Goal: Task Accomplishment & Management: Use online tool/utility

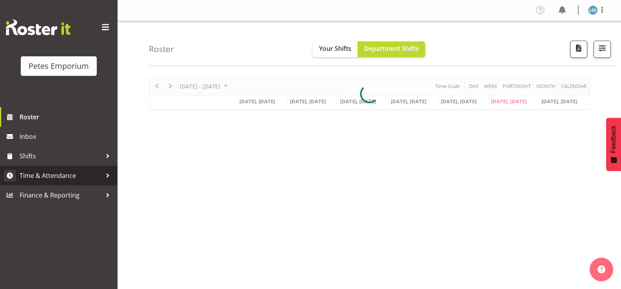
click at [83, 179] on span "Time & Attendance" at bounding box center [61, 176] width 82 height 12
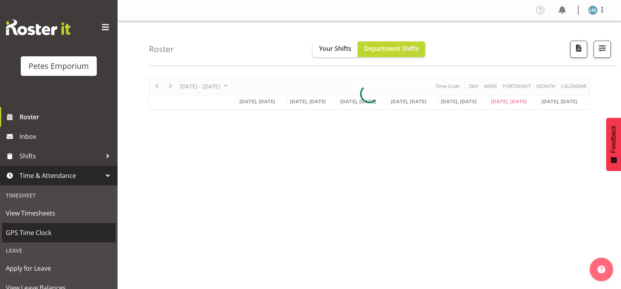
click at [71, 229] on span "GPS Time Clock" at bounding box center [59, 233] width 106 height 12
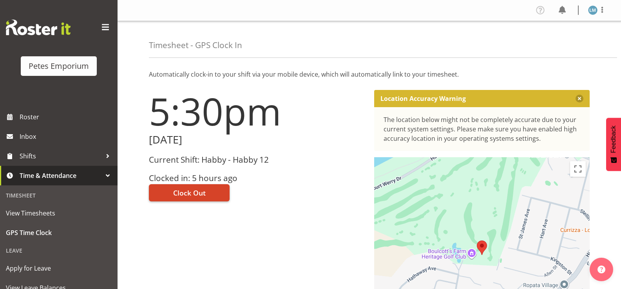
click at [195, 191] on span "Clock Out" at bounding box center [189, 193] width 32 height 10
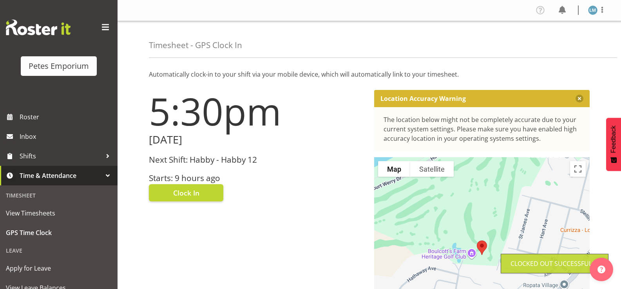
click at [594, 12] on img at bounding box center [592, 9] width 9 height 9
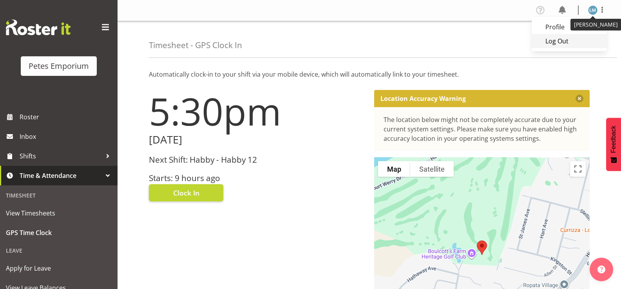
click at [562, 43] on link "Log Out" at bounding box center [568, 41] width 75 height 14
